Goal: Find specific page/section: Find specific page/section

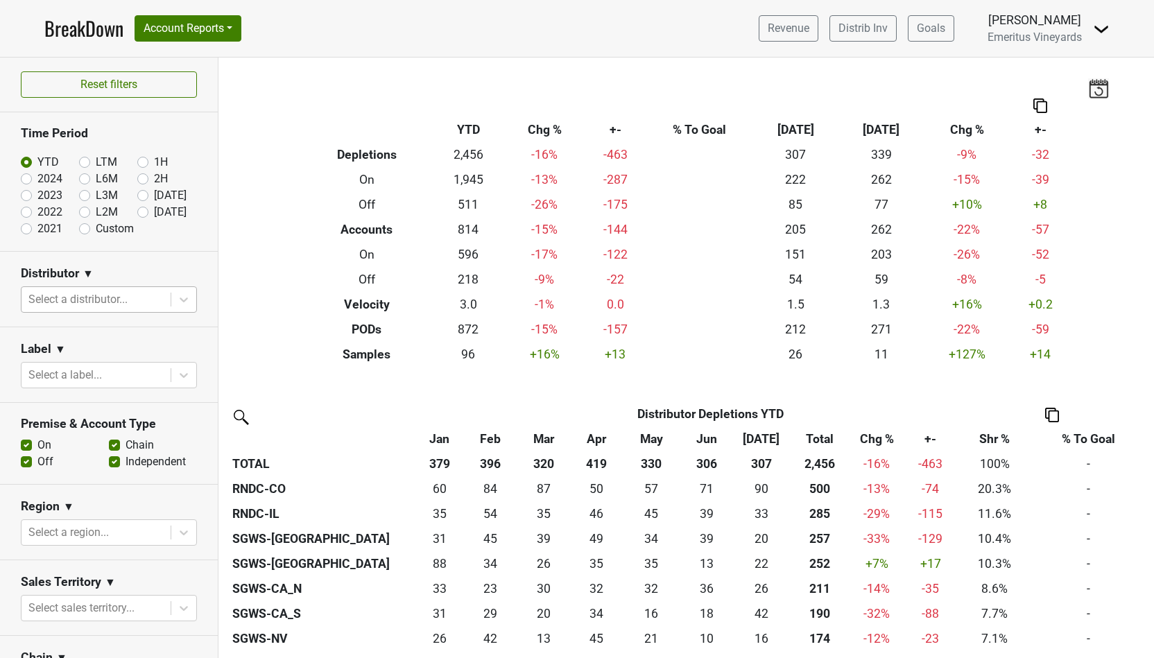
click at [94, 300] on div at bounding box center [95, 299] width 135 height 19
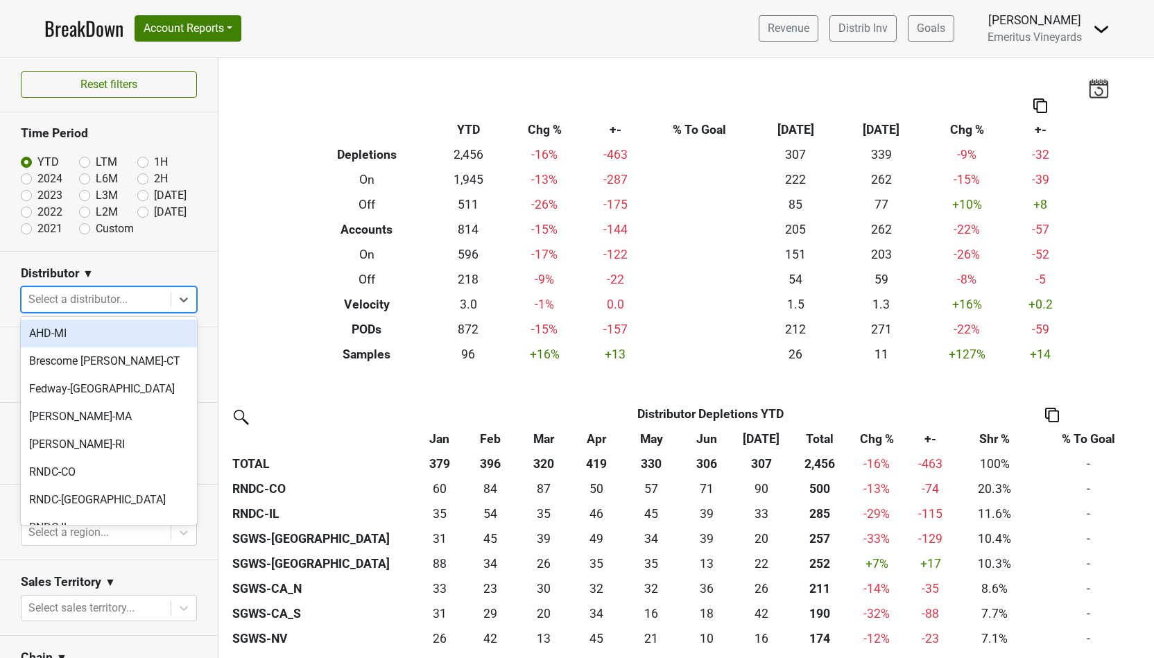
type input "k"
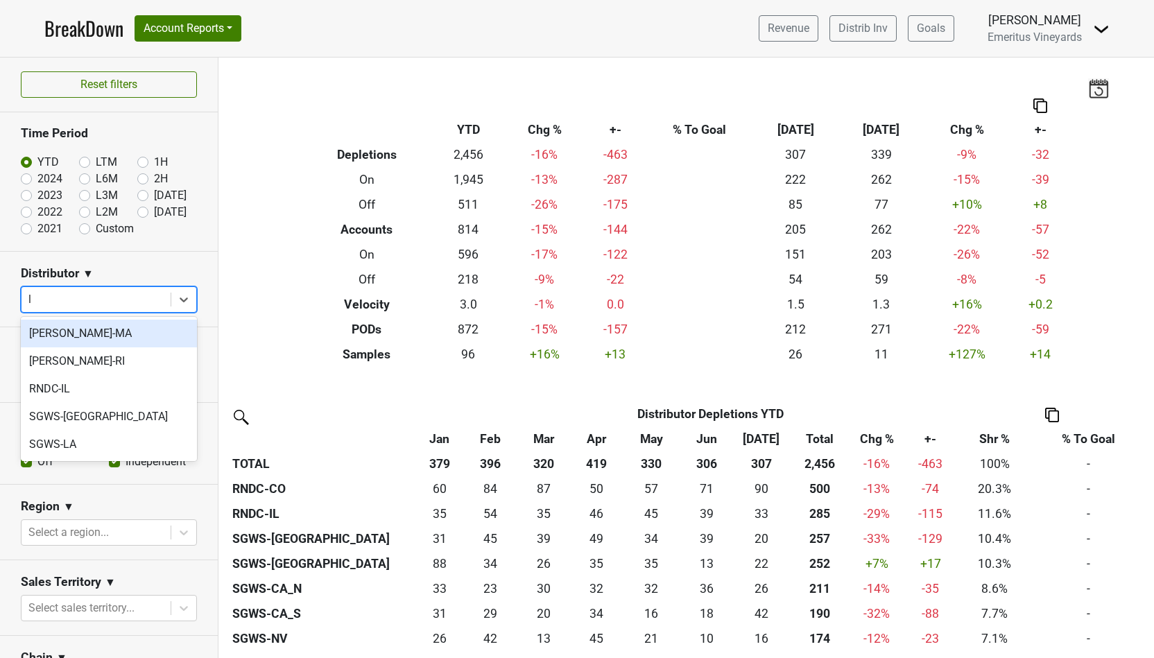
type input "la"
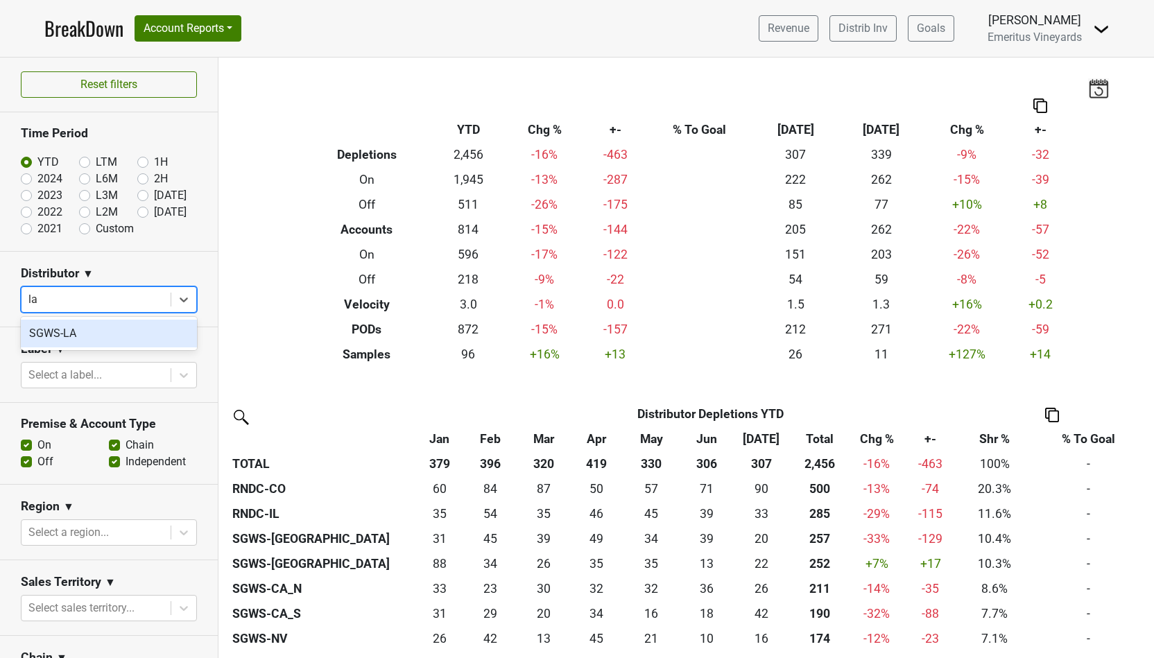
click at [57, 332] on div "SGWS-LA" at bounding box center [109, 334] width 176 height 28
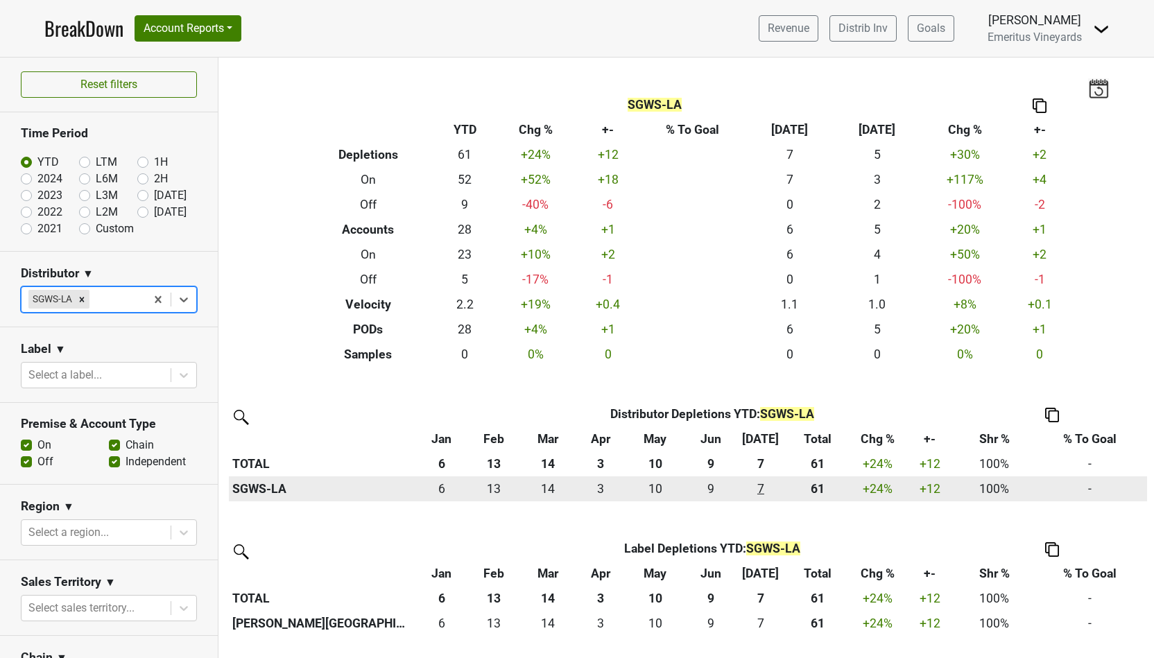
click at [764, 488] on div "6.5 7" at bounding box center [761, 489] width 40 height 18
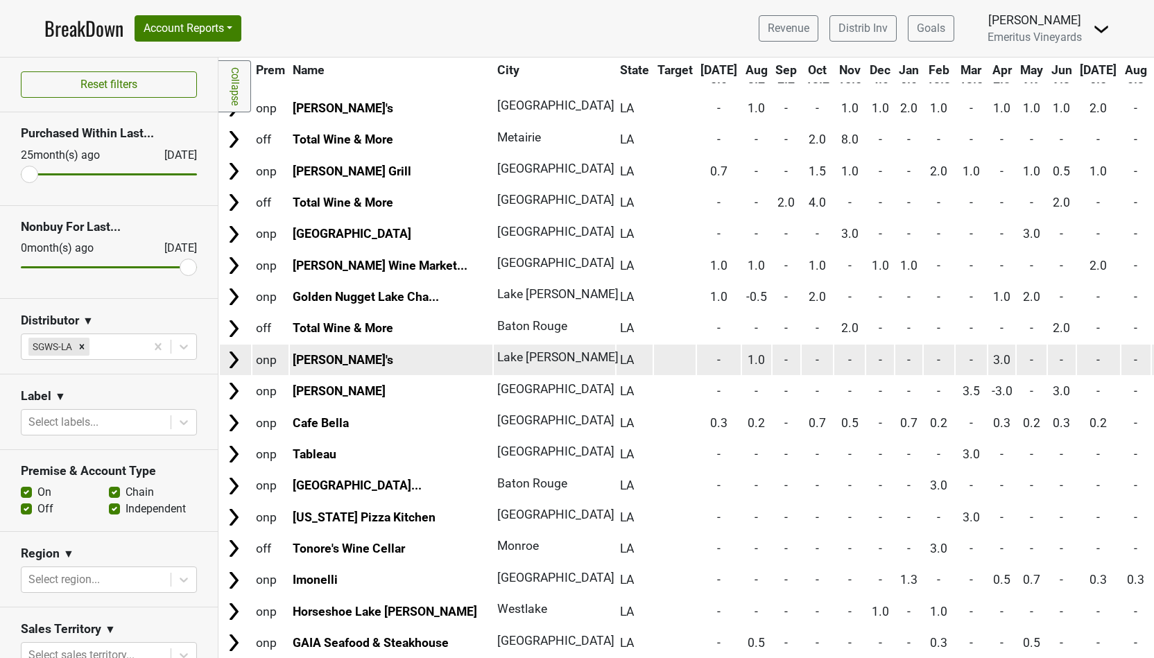
scroll to position [161, 0]
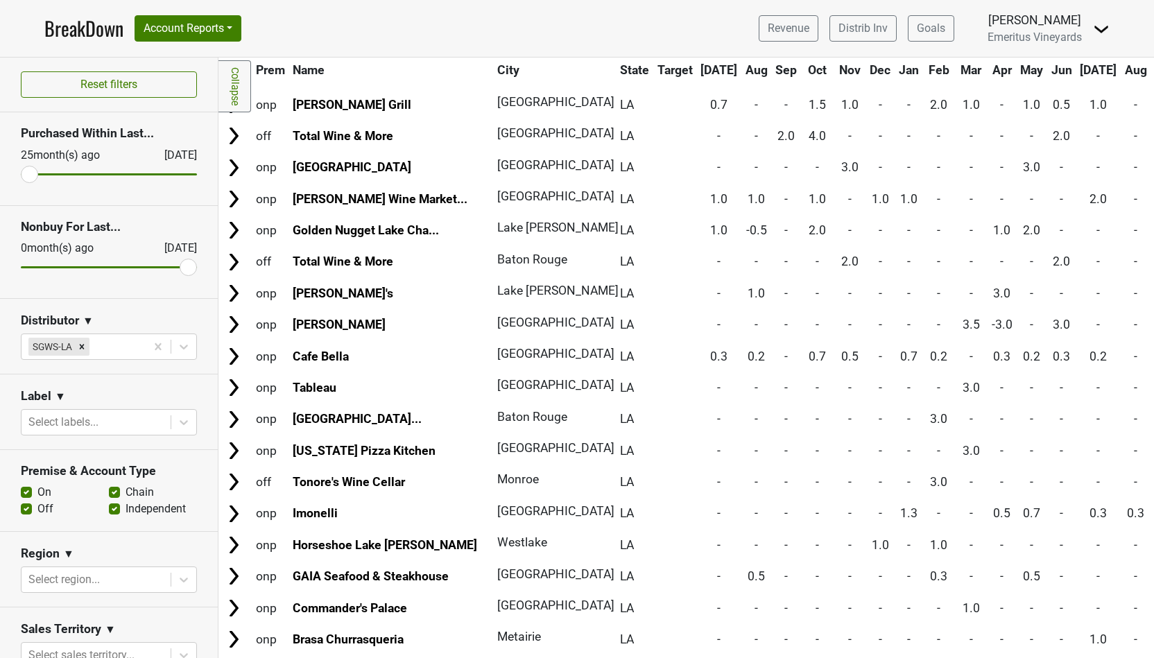
click at [1152, 80] on th "Status" at bounding box center [1177, 70] width 51 height 25
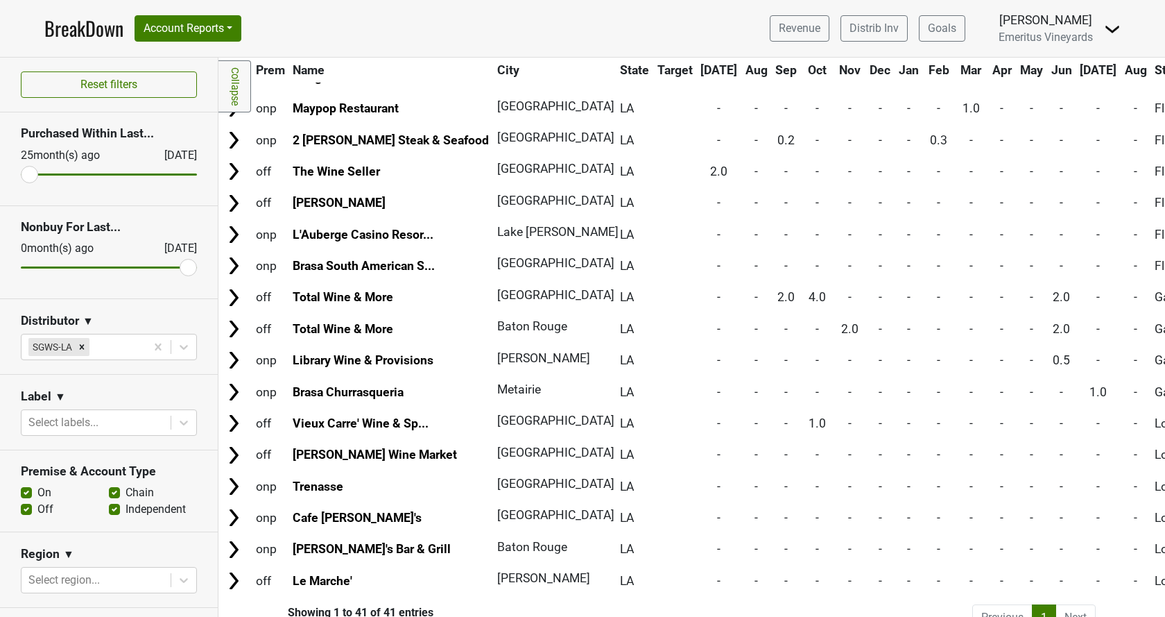
scroll to position [886, 0]
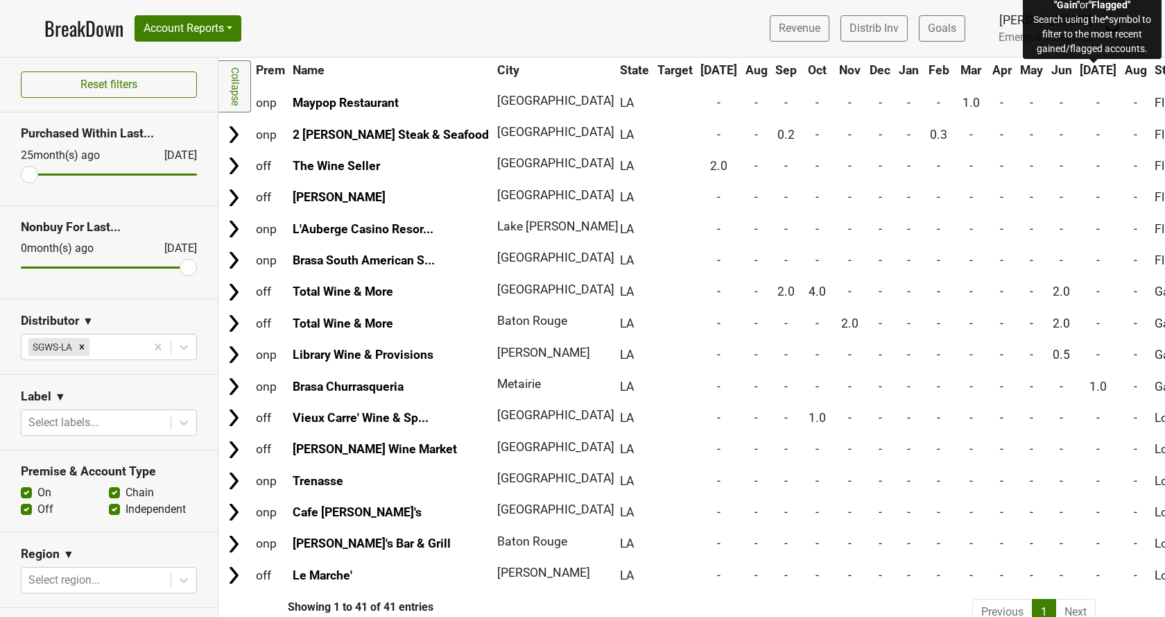
click at [1153, 74] on span "Status" at bounding box center [1172, 70] width 35 height 14
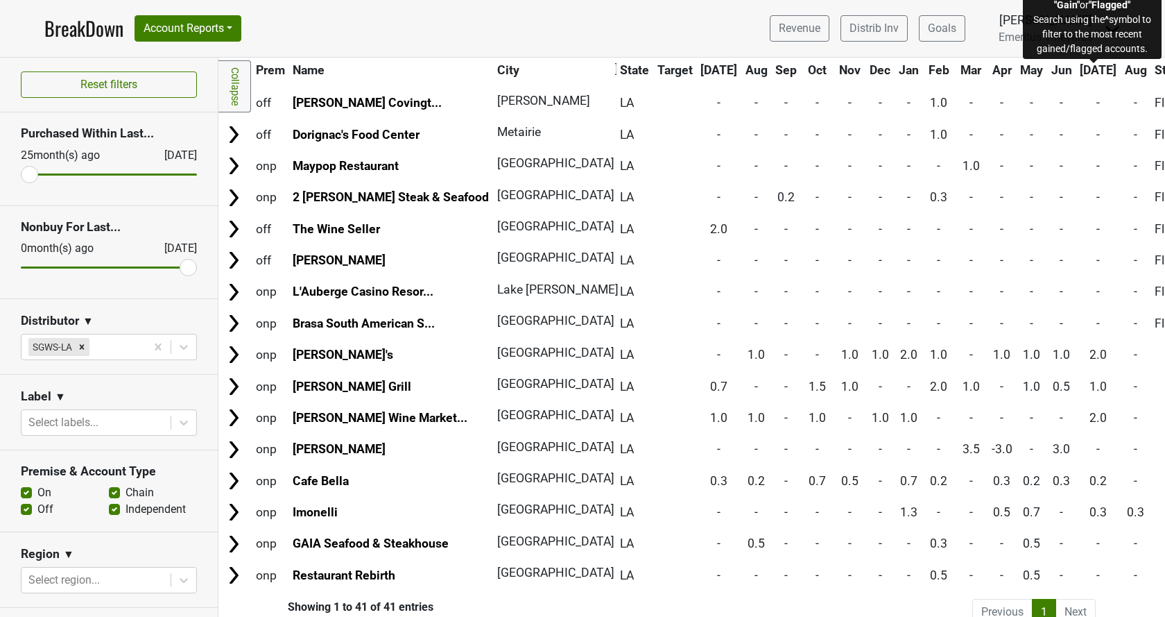
click at [1153, 69] on span "Status" at bounding box center [1172, 70] width 35 height 14
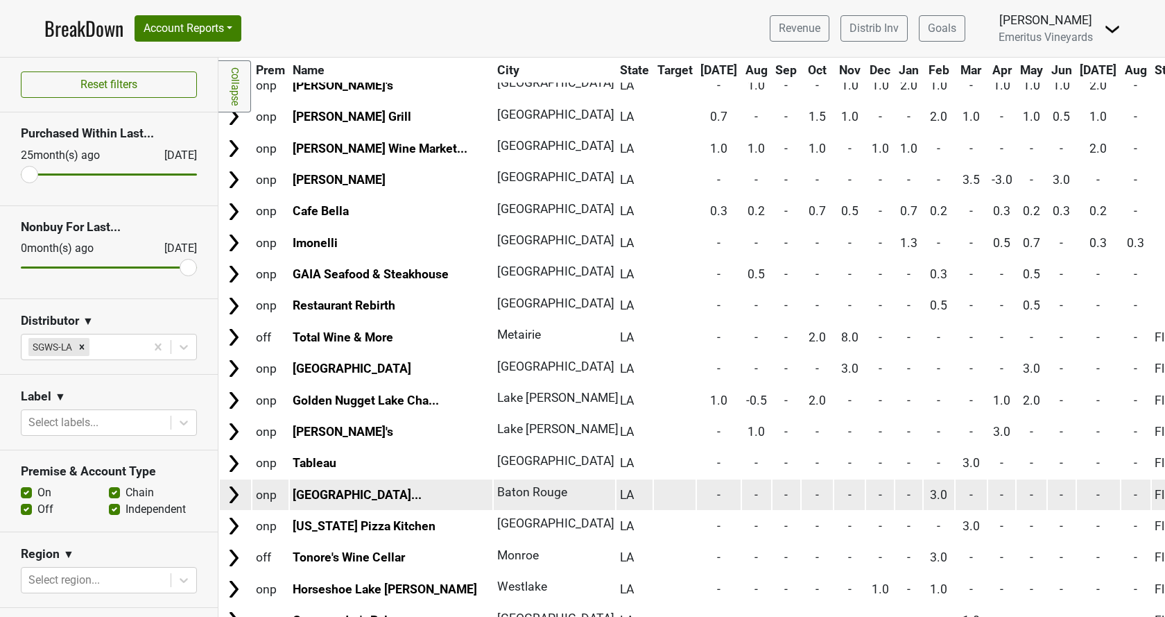
scroll to position [79, 0]
